Goal: Information Seeking & Learning: Learn about a topic

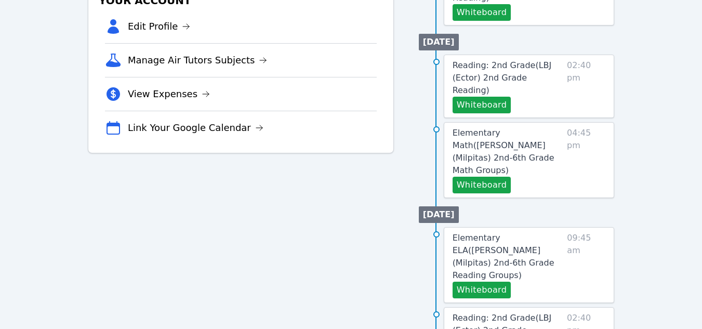
scroll to position [242, 0]
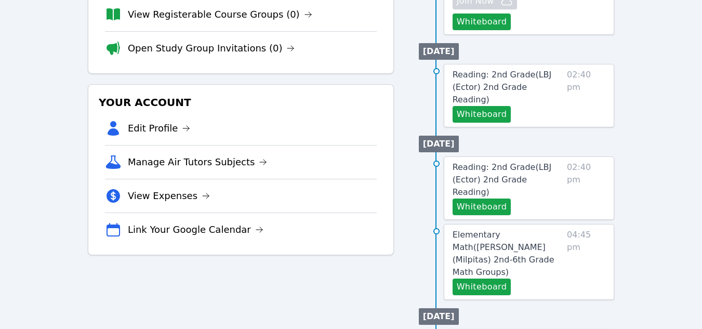
scroll to position [208, 0]
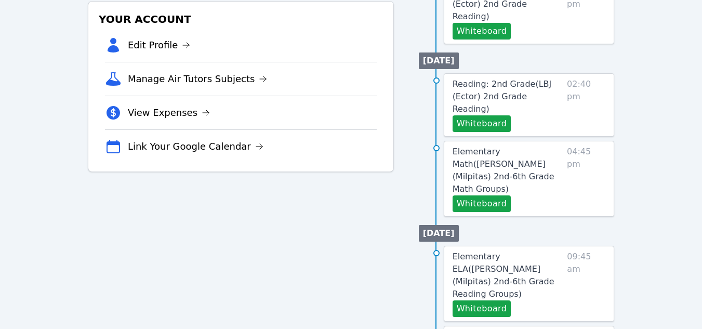
scroll to position [312, 0]
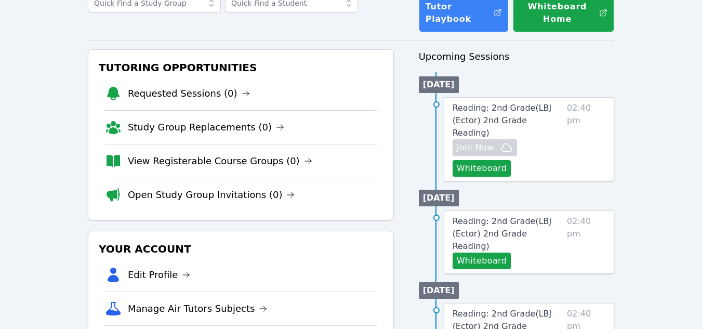
scroll to position [52, 0]
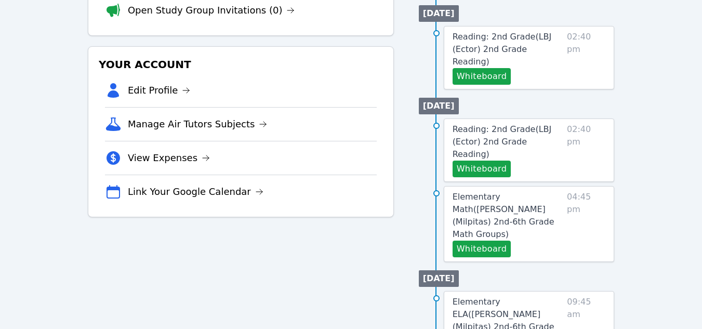
scroll to position [312, 0]
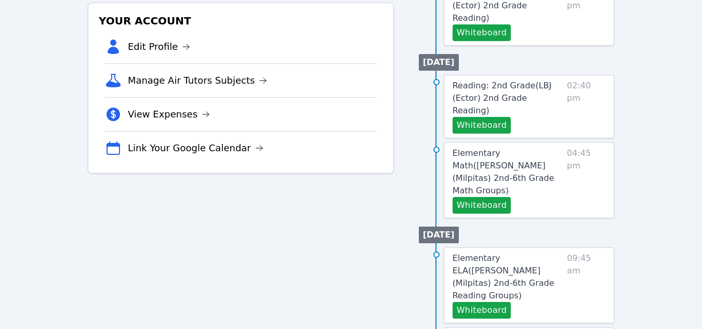
scroll to position [312, 0]
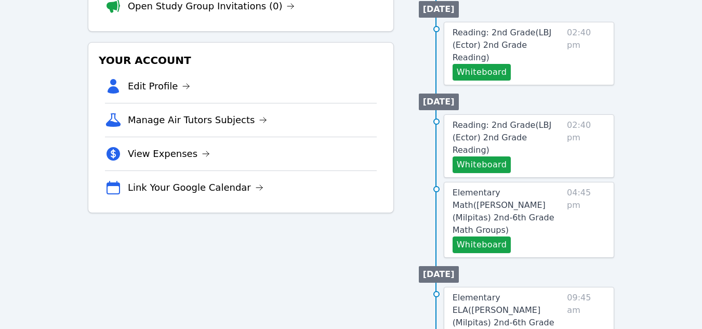
scroll to position [312, 0]
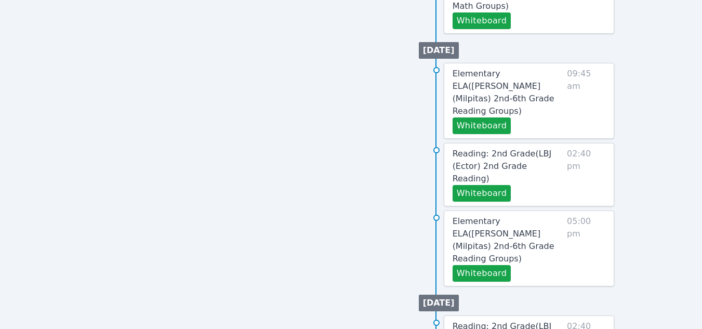
scroll to position [612, 0]
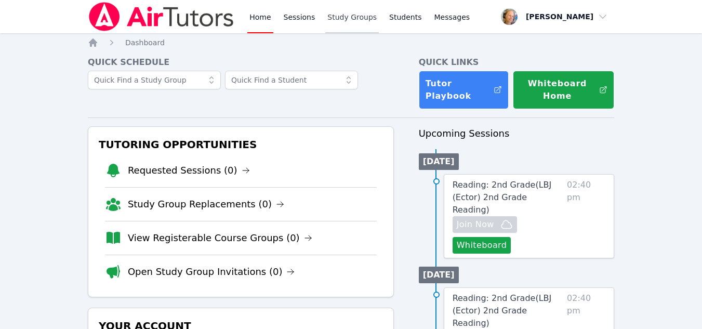
click at [361, 22] on link "Study Groups" at bounding box center [352, 16] width 54 height 33
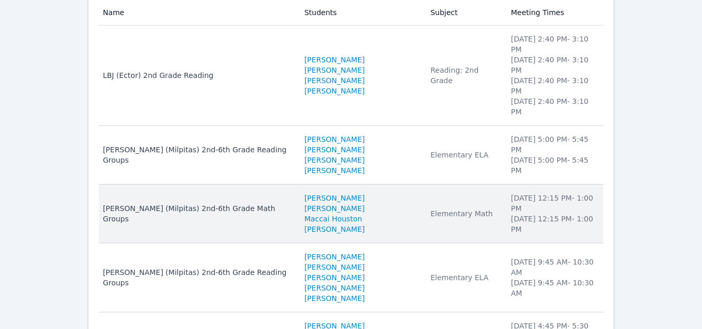
scroll to position [126, 0]
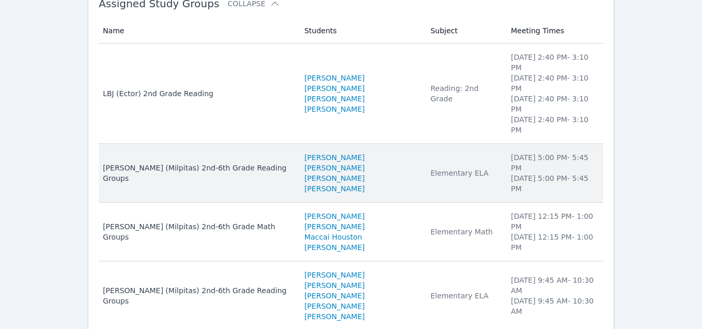
click at [233, 163] on div "[PERSON_NAME] (Milpitas) 2nd-6th Grade Reading Groups" at bounding box center [197, 173] width 189 height 21
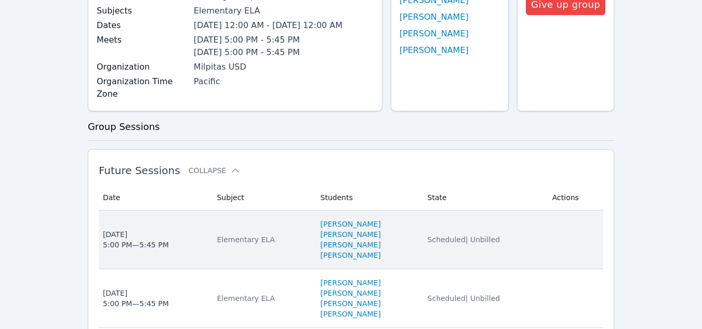
scroll to position [260, 0]
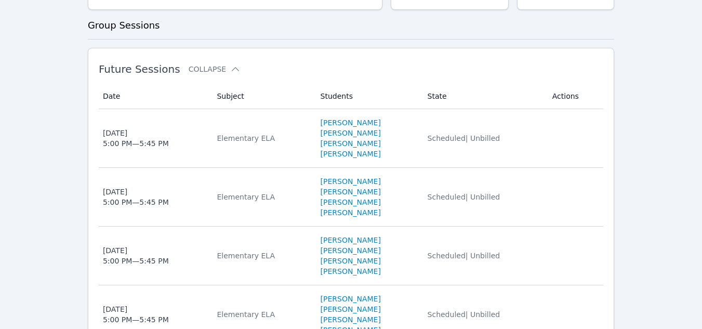
click at [265, 127] on td "Subject Elementary ELA" at bounding box center [262, 138] width 103 height 59
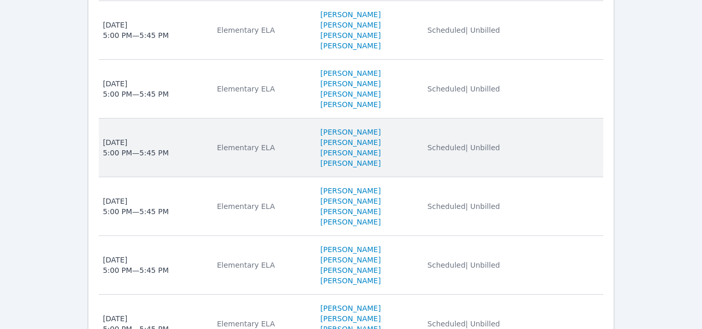
scroll to position [676, 0]
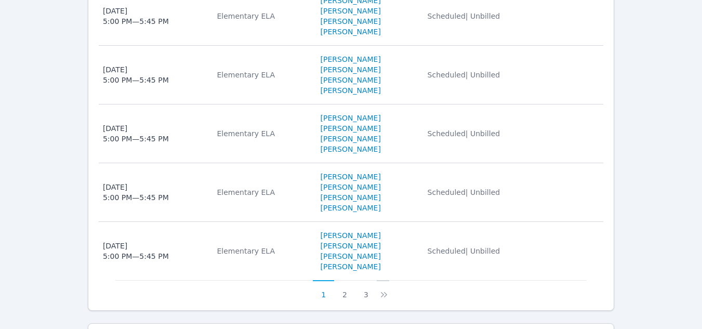
click at [383, 290] on icon at bounding box center [384, 295] width 10 height 10
click at [383, 280] on button at bounding box center [389, 290] width 12 height 20
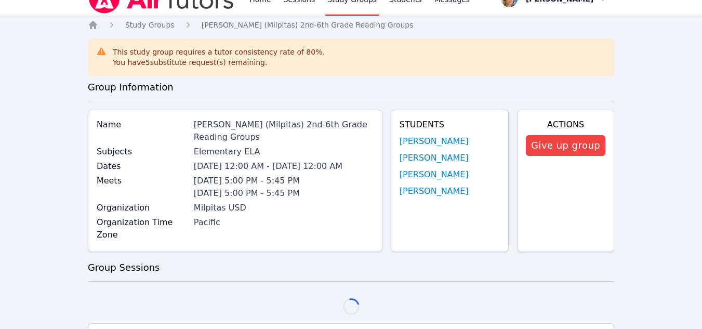
scroll to position [323, 0]
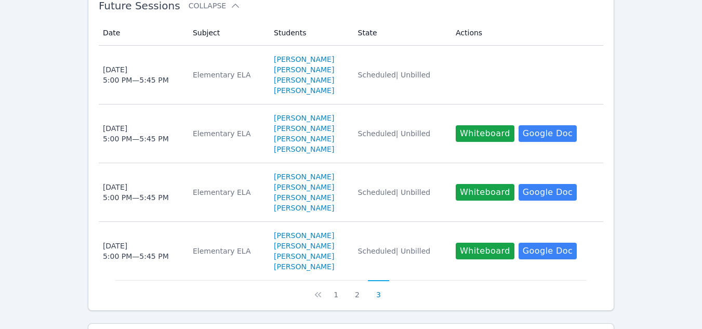
click at [384, 280] on button "3" at bounding box center [378, 290] width 21 height 20
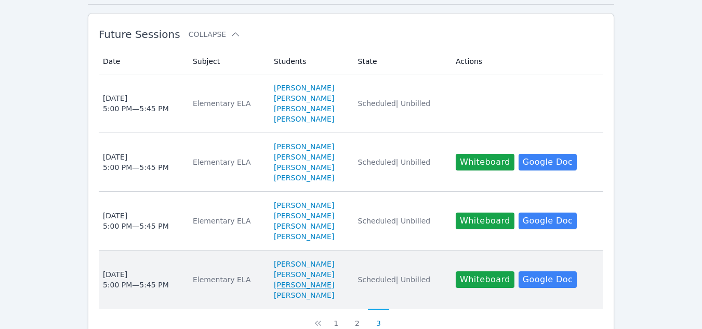
scroll to position [375, 0]
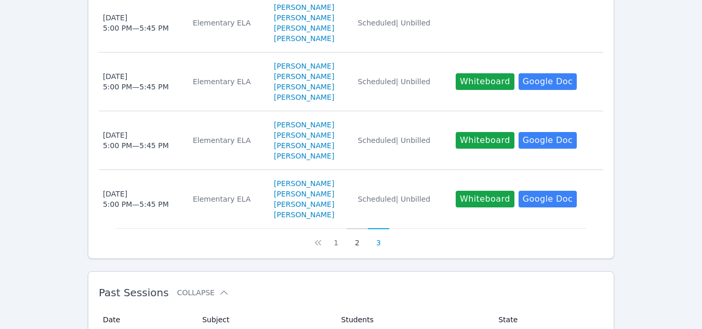
click at [356, 228] on button "2" at bounding box center [357, 238] width 21 height 20
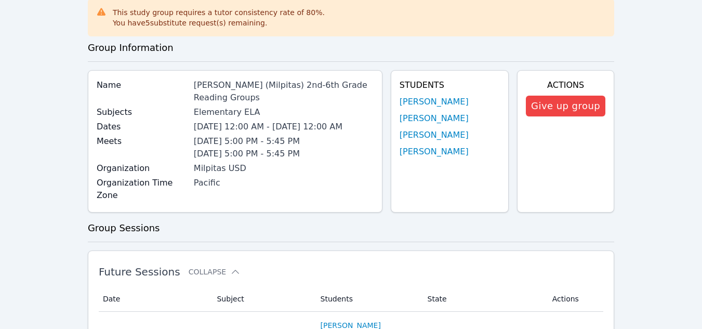
scroll to position [0, 0]
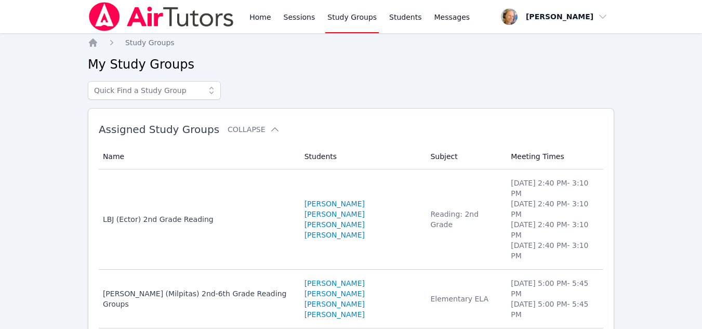
scroll to position [126, 0]
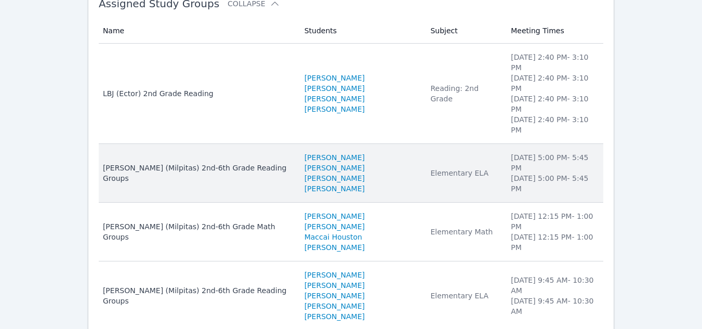
click at [169, 163] on div "[PERSON_NAME] (Milpitas) 2nd-6th Grade Reading Groups" at bounding box center [197, 173] width 189 height 21
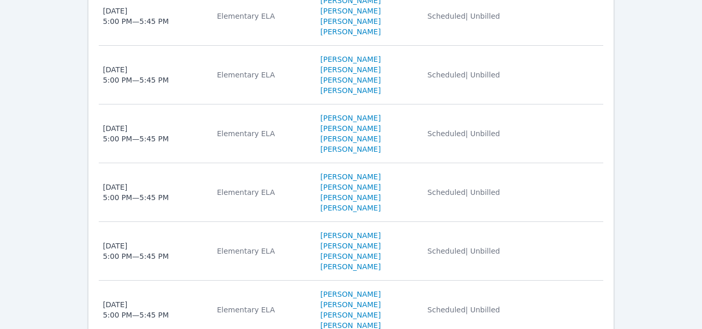
scroll to position [797, 0]
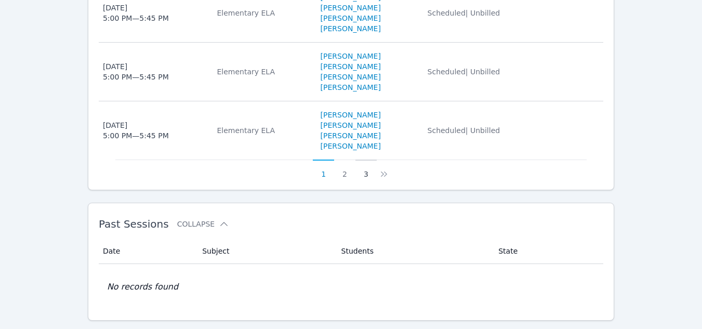
click at [363, 160] on button "3" at bounding box center [366, 170] width 21 height 20
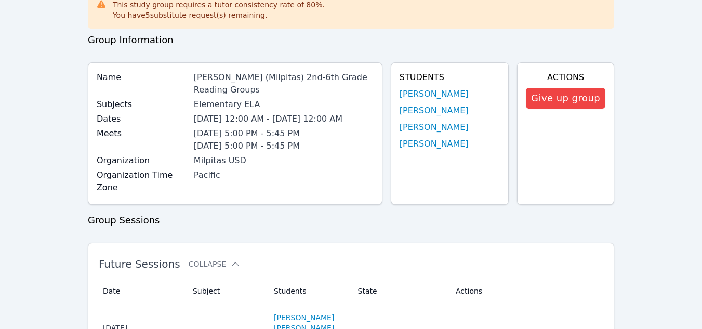
scroll to position [0, 0]
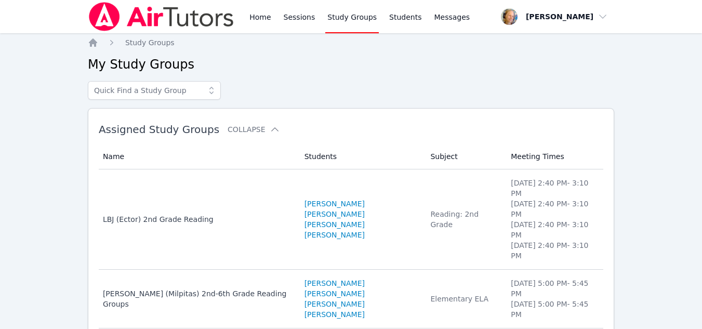
scroll to position [126, 0]
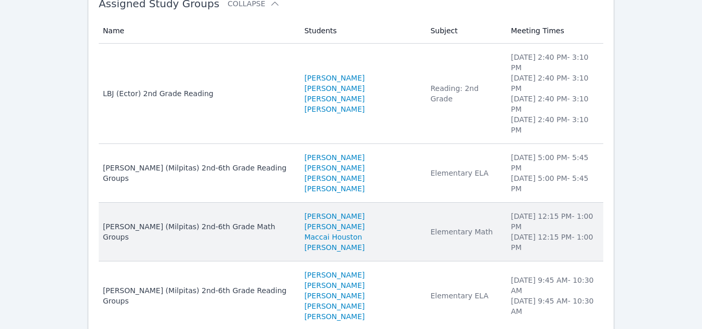
click at [193, 221] on div "Spangler (Milpitas) 2nd-6th Grade Math Groups" at bounding box center [197, 231] width 189 height 21
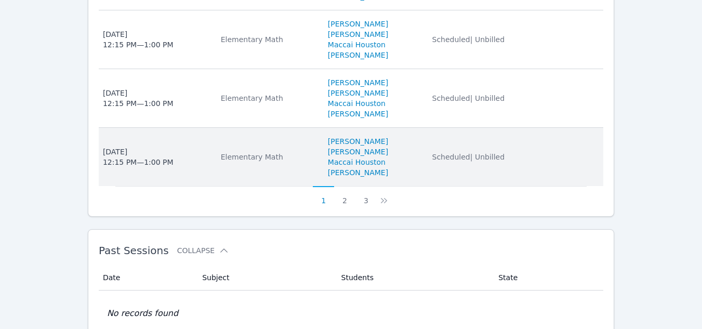
scroll to position [780, 0]
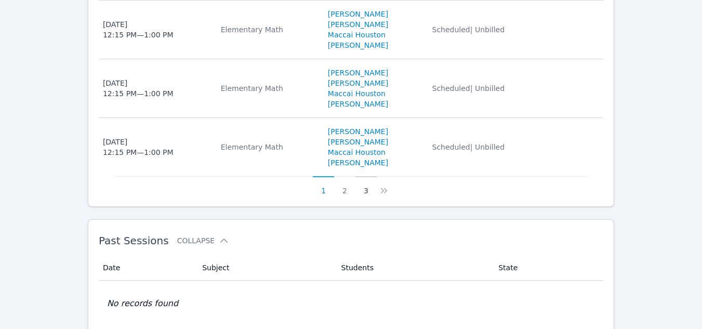
click at [364, 180] on button "3" at bounding box center [366, 186] width 21 height 20
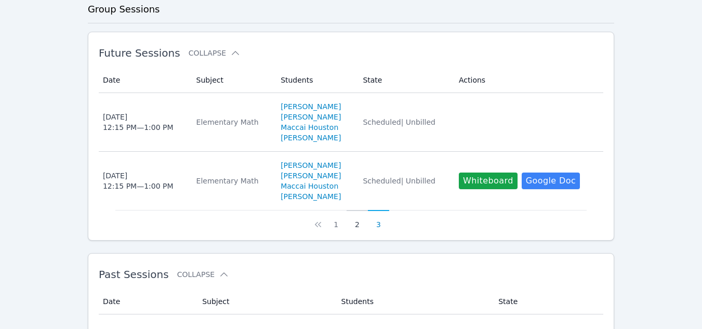
scroll to position [258, 0]
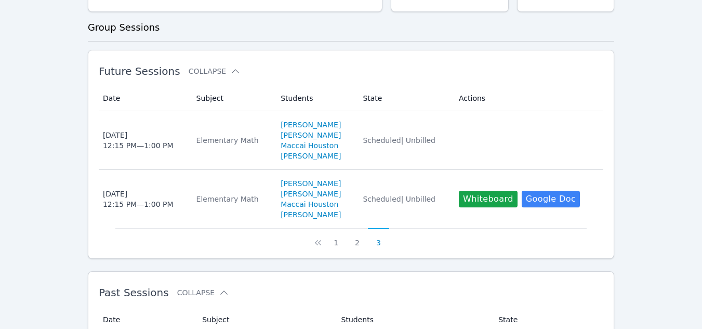
scroll to position [126, 0]
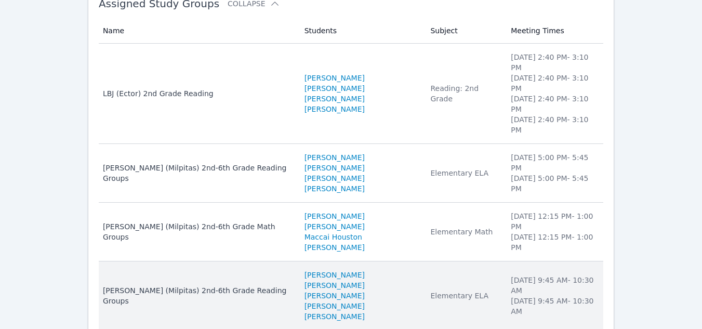
click at [424, 268] on td "Subject Elementary ELA" at bounding box center [464, 296] width 81 height 69
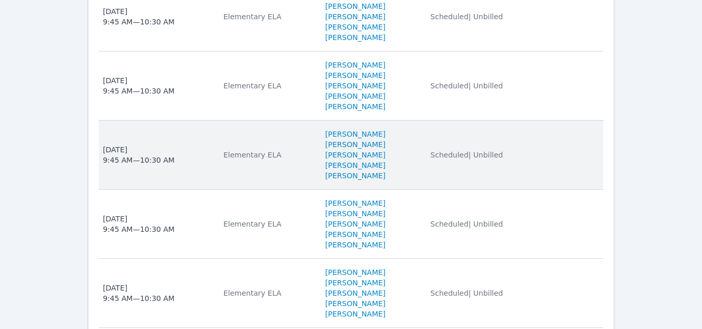
scroll to position [884, 0]
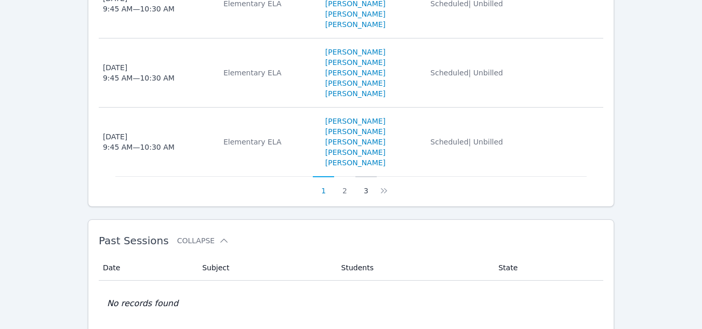
click at [365, 196] on button "3" at bounding box center [366, 186] width 21 height 20
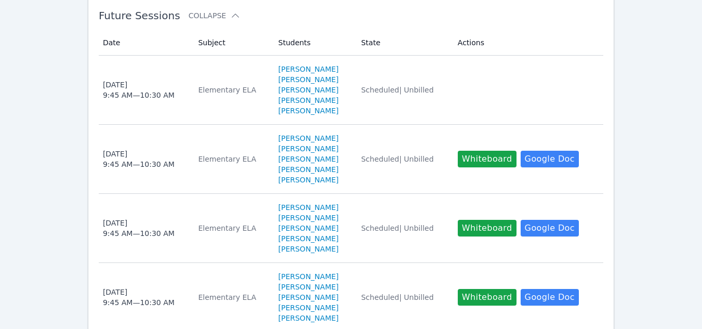
scroll to position [313, 0]
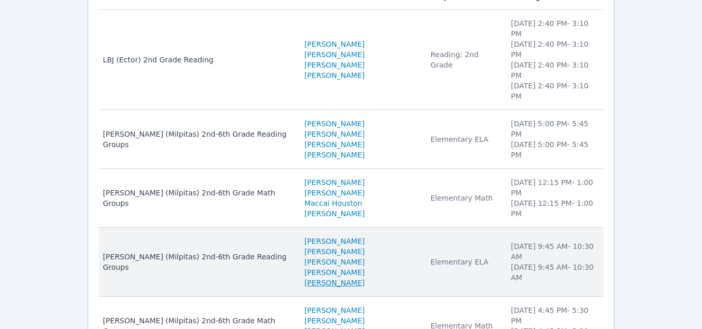
scroll to position [178, 0]
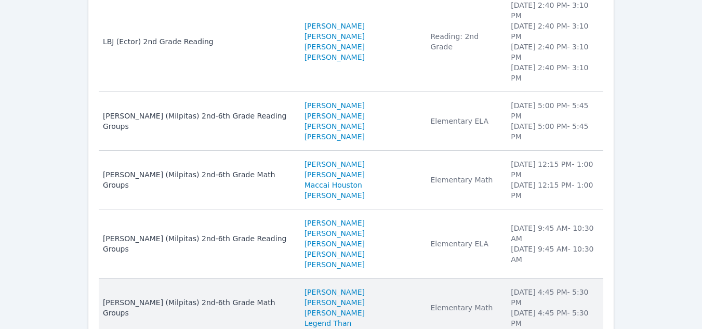
click at [424, 279] on td "Subject Elementary Math" at bounding box center [464, 308] width 81 height 58
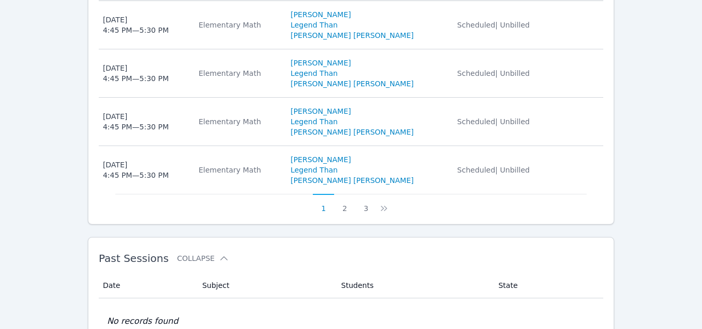
scroll to position [676, 0]
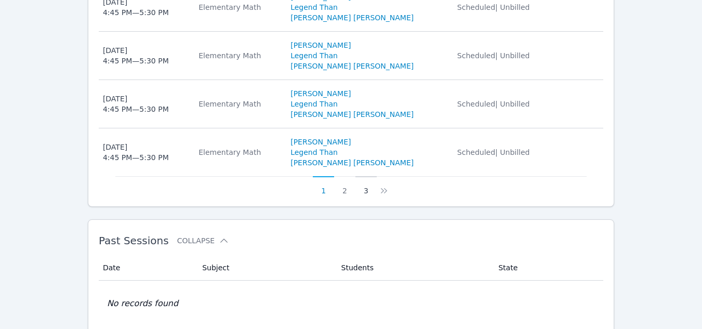
click at [367, 196] on button "3" at bounding box center [366, 186] width 21 height 20
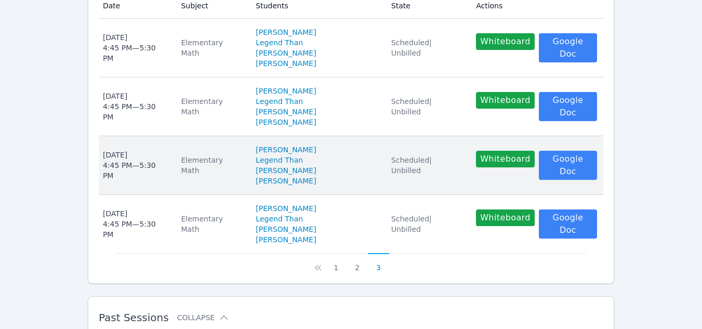
scroll to position [282, 0]
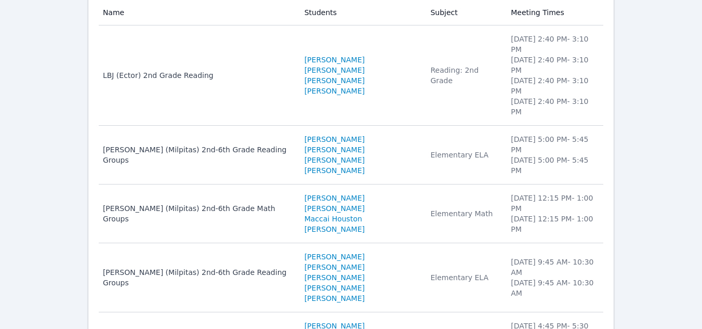
scroll to position [126, 0]
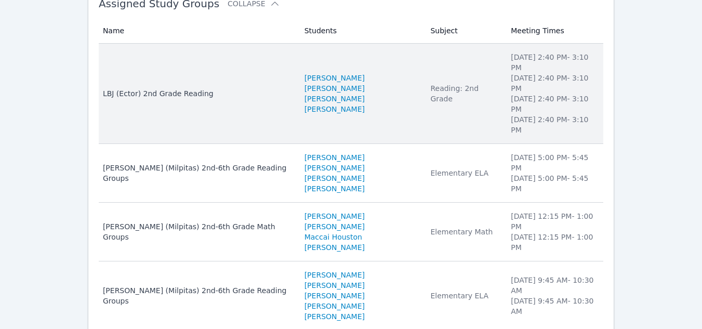
click at [224, 81] on td "Name LBJ (Ector) 2nd Grade Reading" at bounding box center [199, 94] width 200 height 100
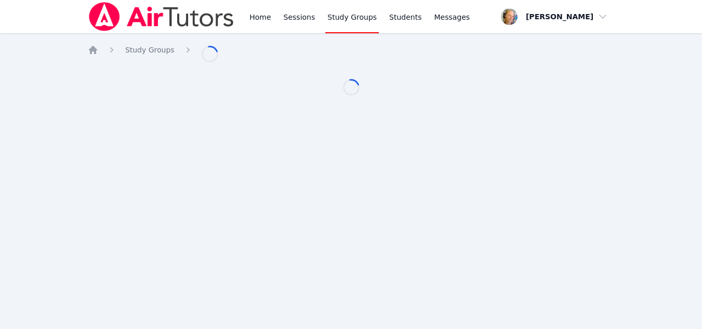
click at [224, 81] on div "Loading..." at bounding box center [351, 83] width 527 height 25
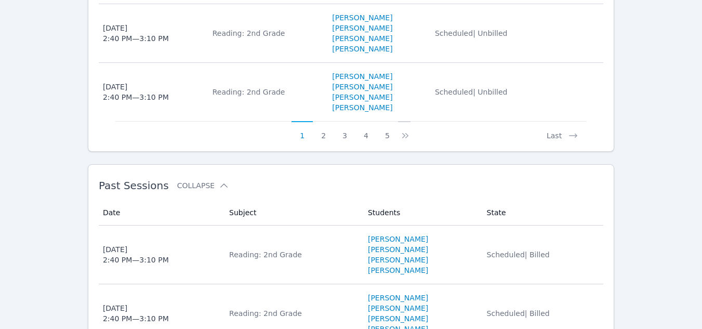
click at [406, 130] on icon at bounding box center [405, 135] width 10 height 10
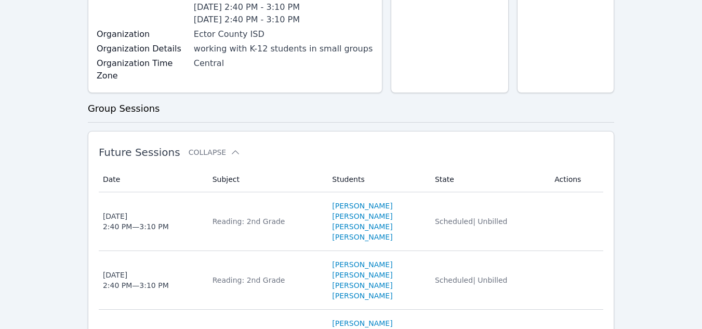
scroll to position [902, 0]
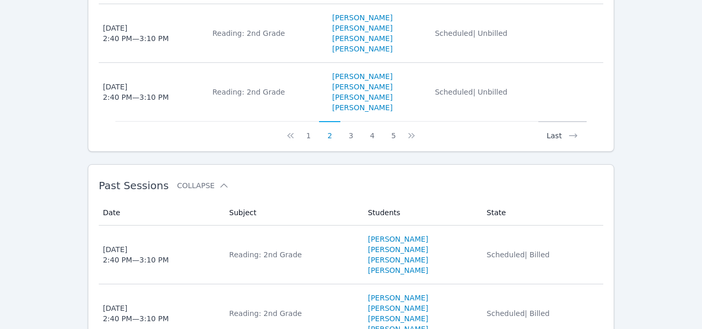
click at [559, 123] on button "Last" at bounding box center [563, 131] width 48 height 20
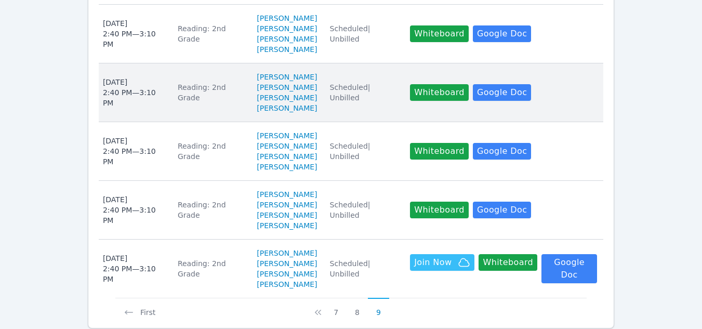
scroll to position [608, 0]
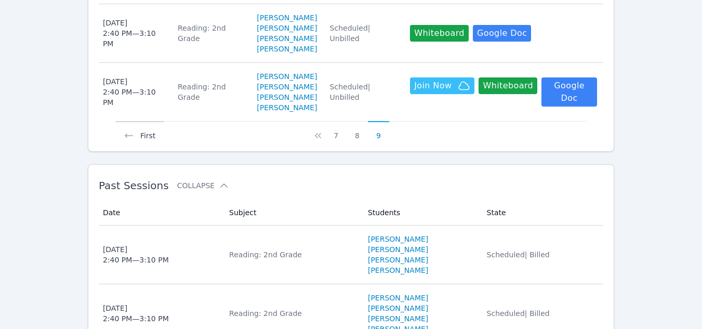
click at [131, 130] on icon at bounding box center [129, 135] width 10 height 10
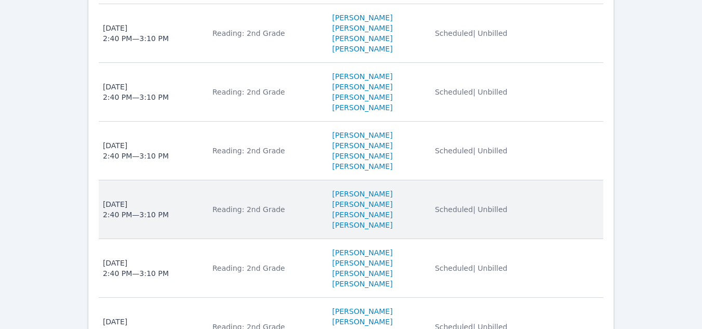
scroll to position [920, 0]
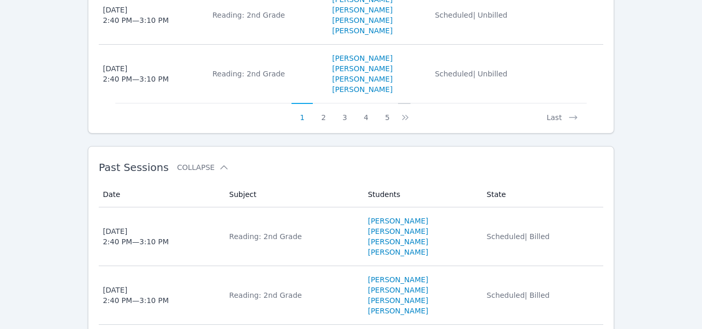
click at [406, 112] on icon at bounding box center [405, 117] width 10 height 10
click at [550, 105] on button "Last" at bounding box center [563, 113] width 48 height 20
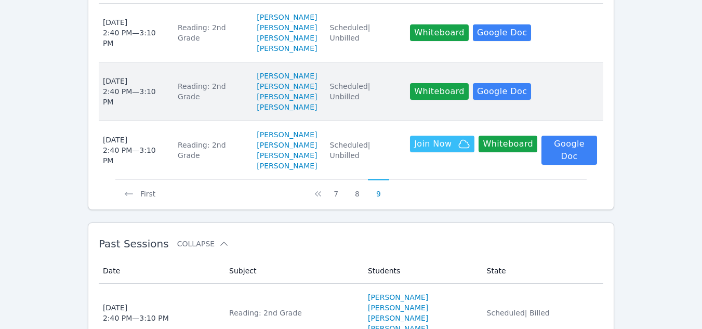
scroll to position [556, 0]
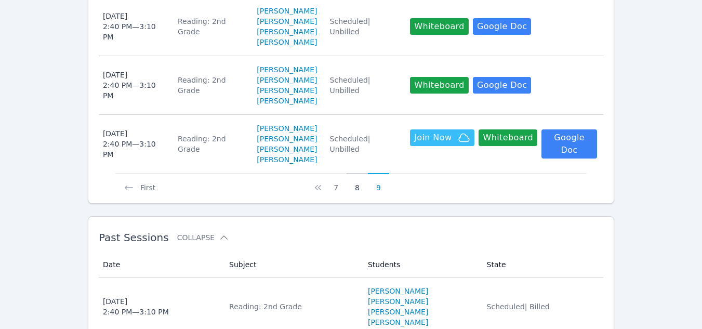
click at [358, 176] on button "8" at bounding box center [357, 183] width 21 height 20
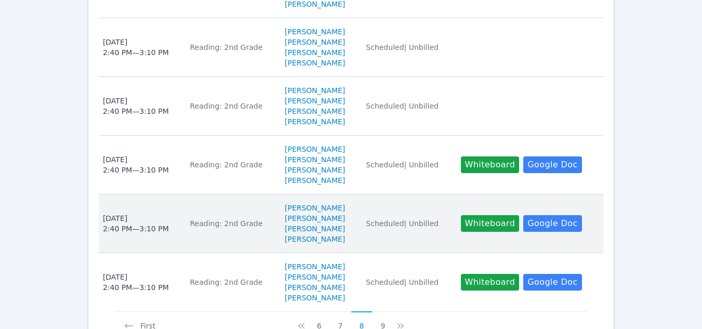
scroll to position [798, 0]
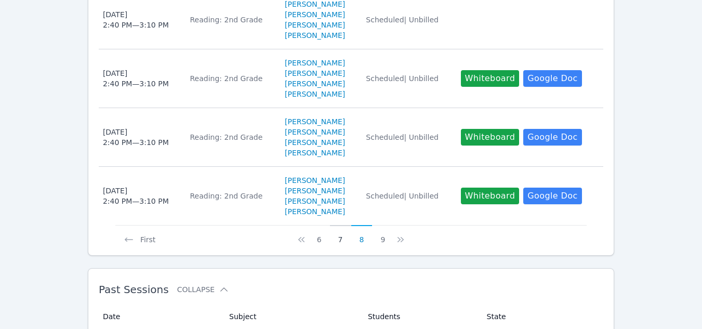
click at [340, 225] on button "7" at bounding box center [340, 235] width 21 height 20
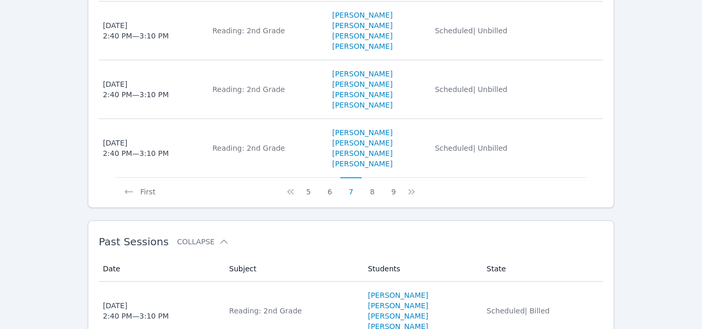
scroll to position [850, 0]
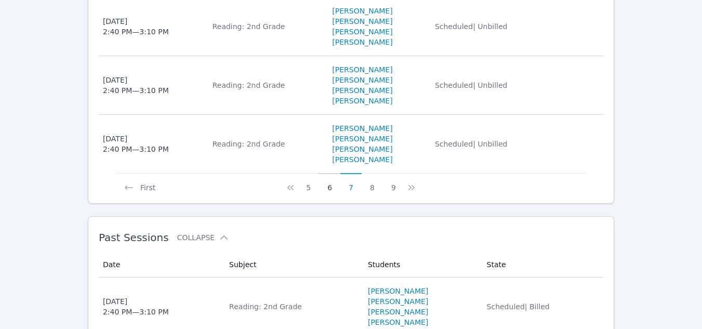
click at [332, 176] on button "6" at bounding box center [329, 183] width 21 height 20
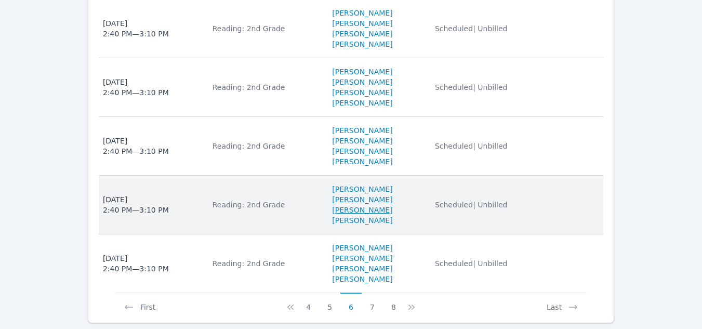
scroll to position [798, 0]
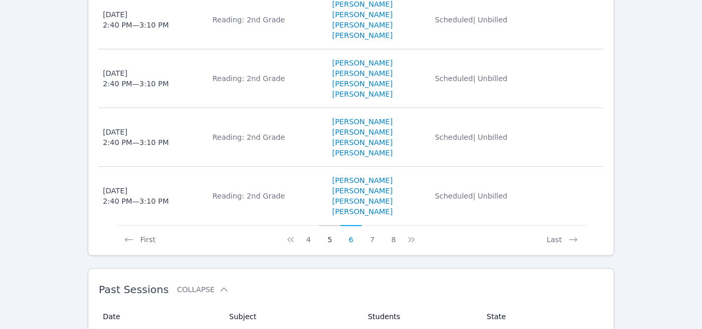
click at [330, 225] on button "5" at bounding box center [329, 235] width 21 height 20
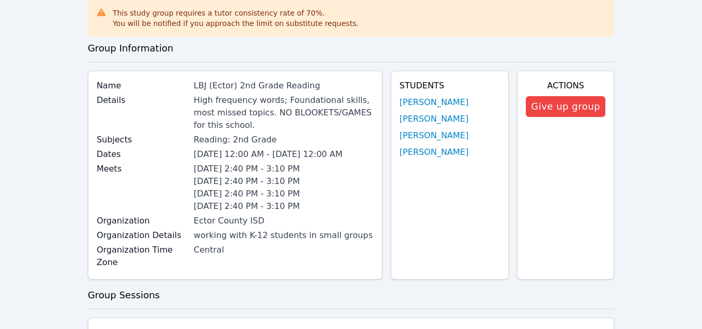
scroll to position [0, 0]
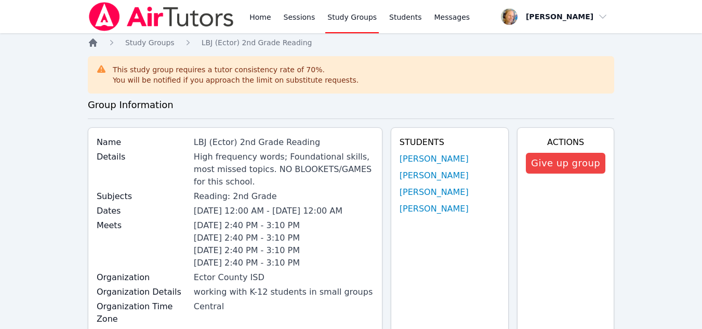
click at [91, 43] on icon "Breadcrumb" at bounding box center [93, 42] width 8 height 8
